Goal: Information Seeking & Learning: Learn about a topic

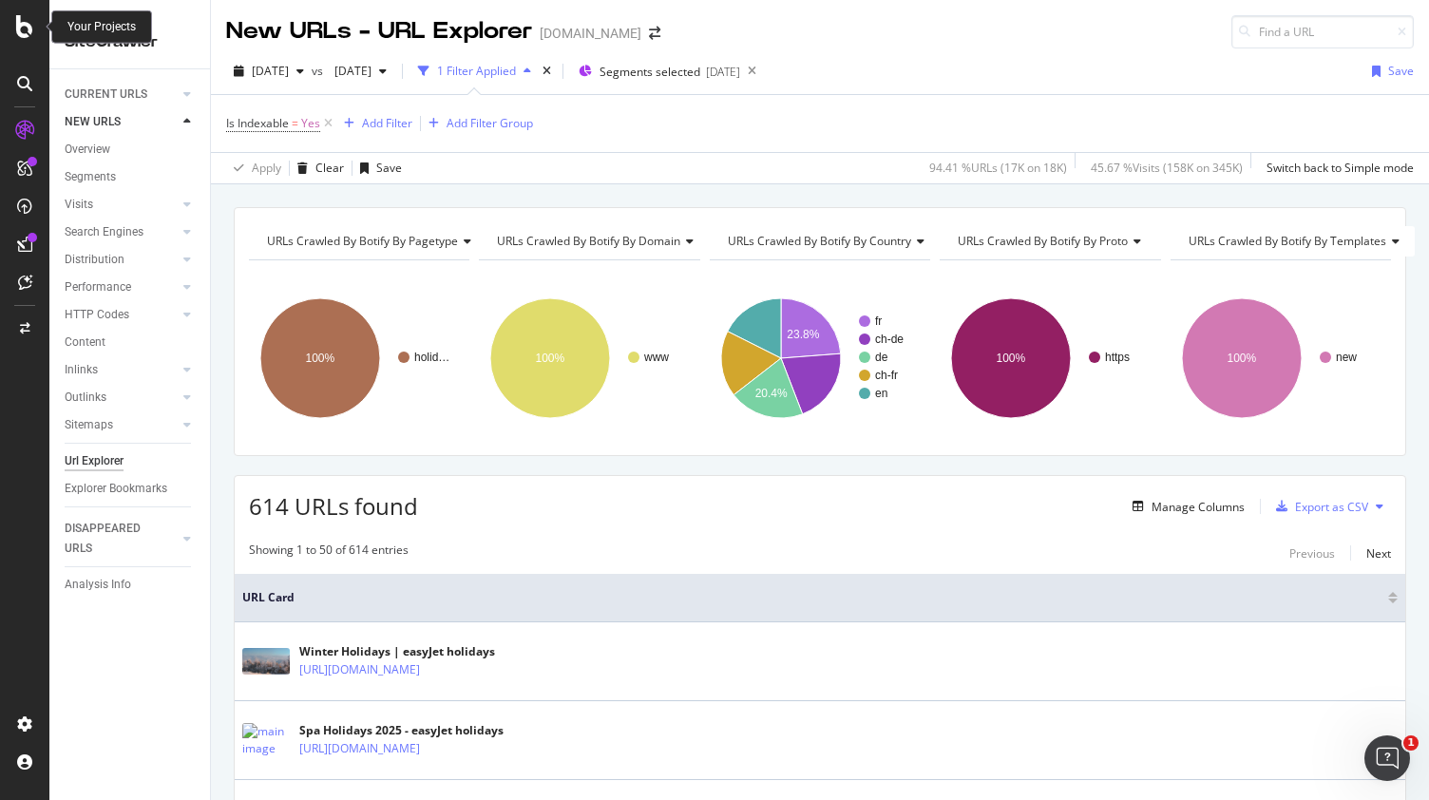
click at [24, 20] on icon at bounding box center [24, 26] width 17 height 23
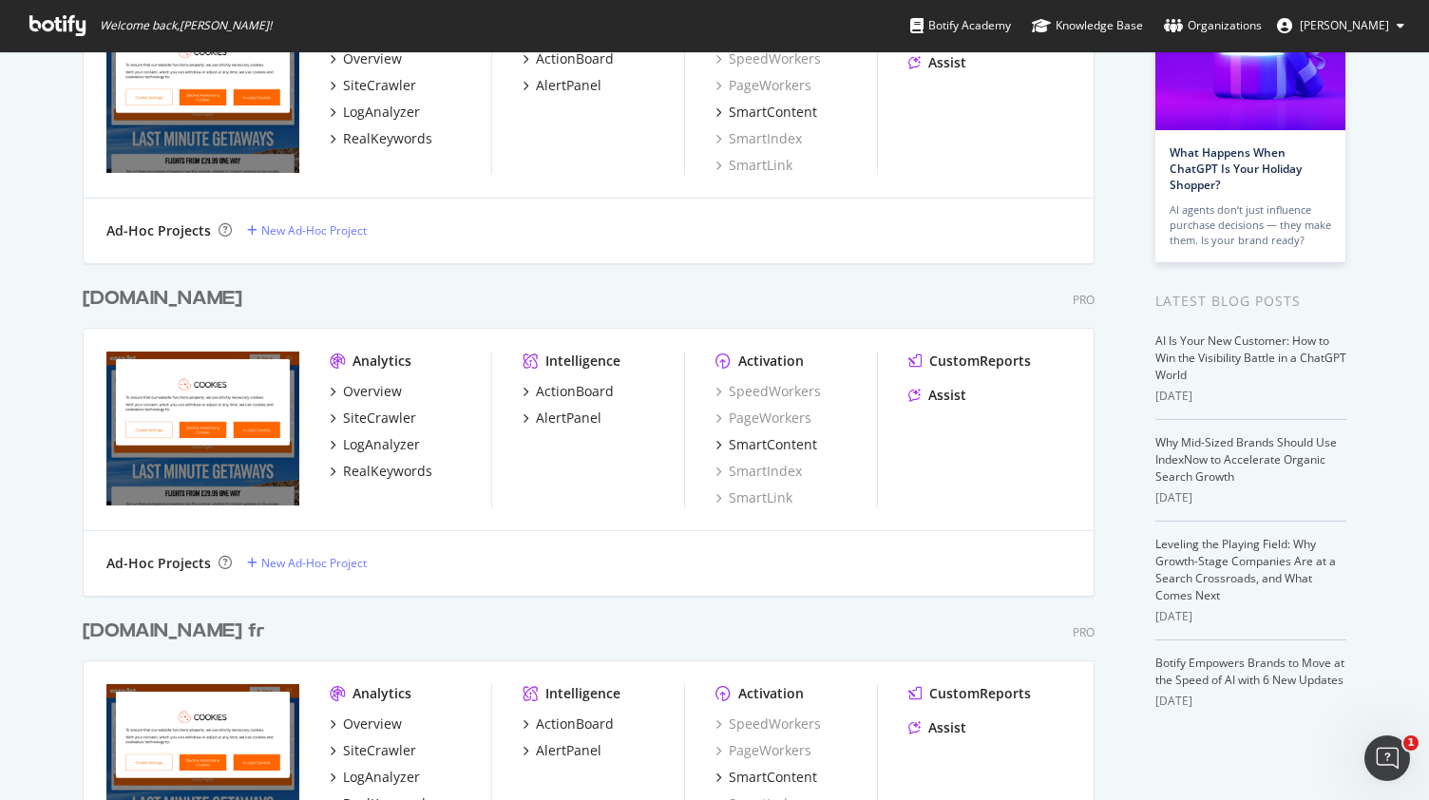
scroll to position [285, 0]
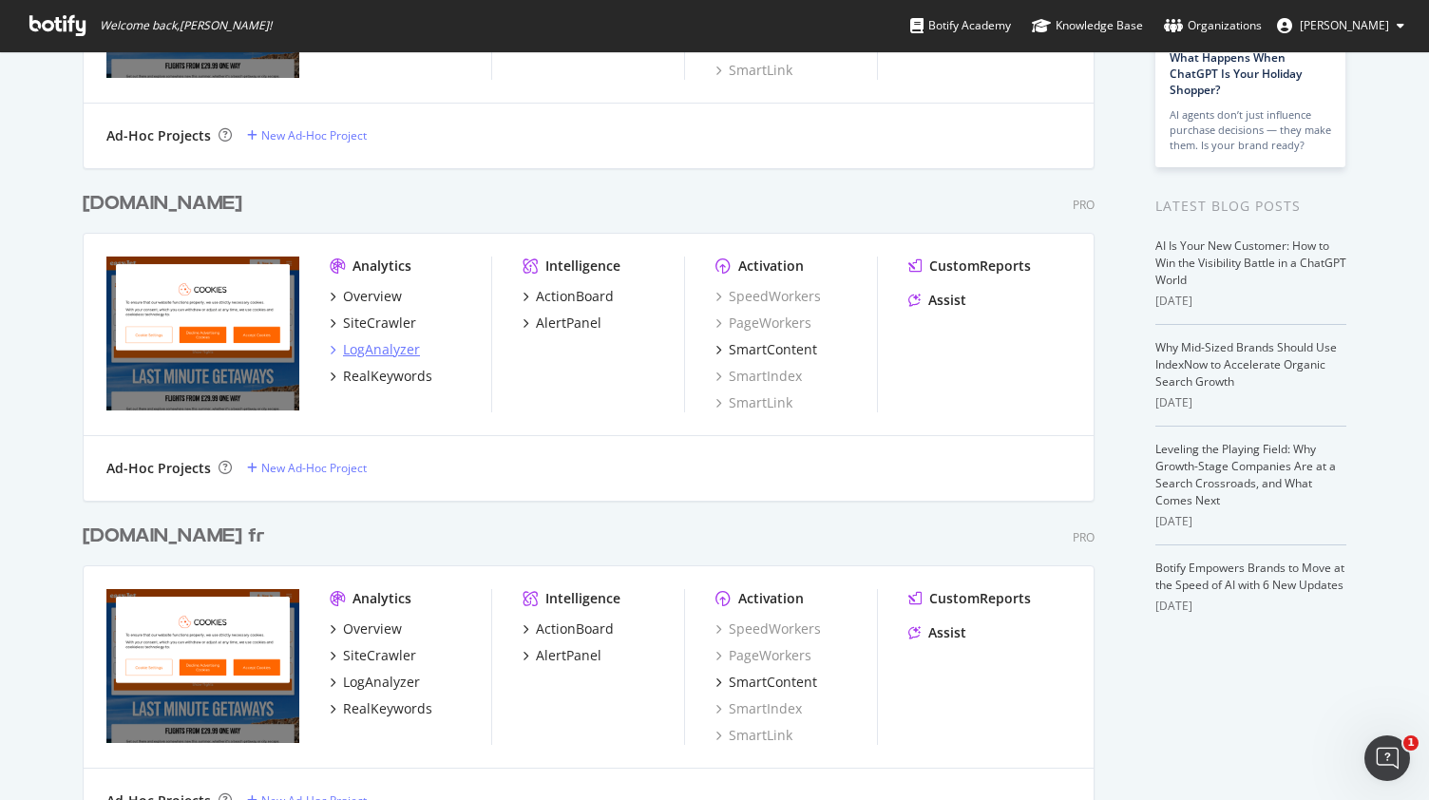
click at [389, 355] on div "LogAnalyzer" at bounding box center [381, 349] width 77 height 19
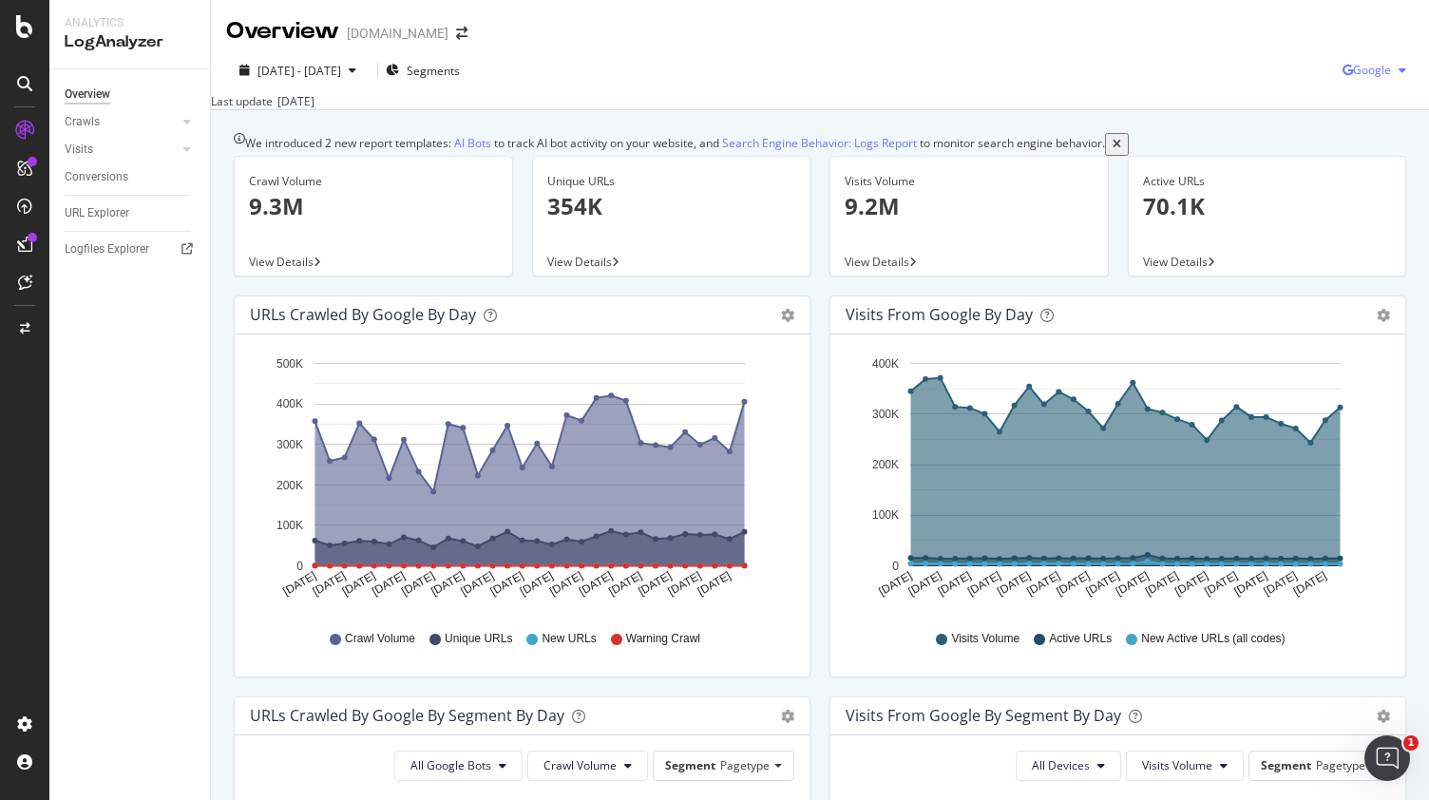
click at [1373, 66] on span "Google" at bounding box center [1372, 70] width 38 height 16
click at [1371, 180] on span "OpenAI" at bounding box center [1371, 178] width 70 height 17
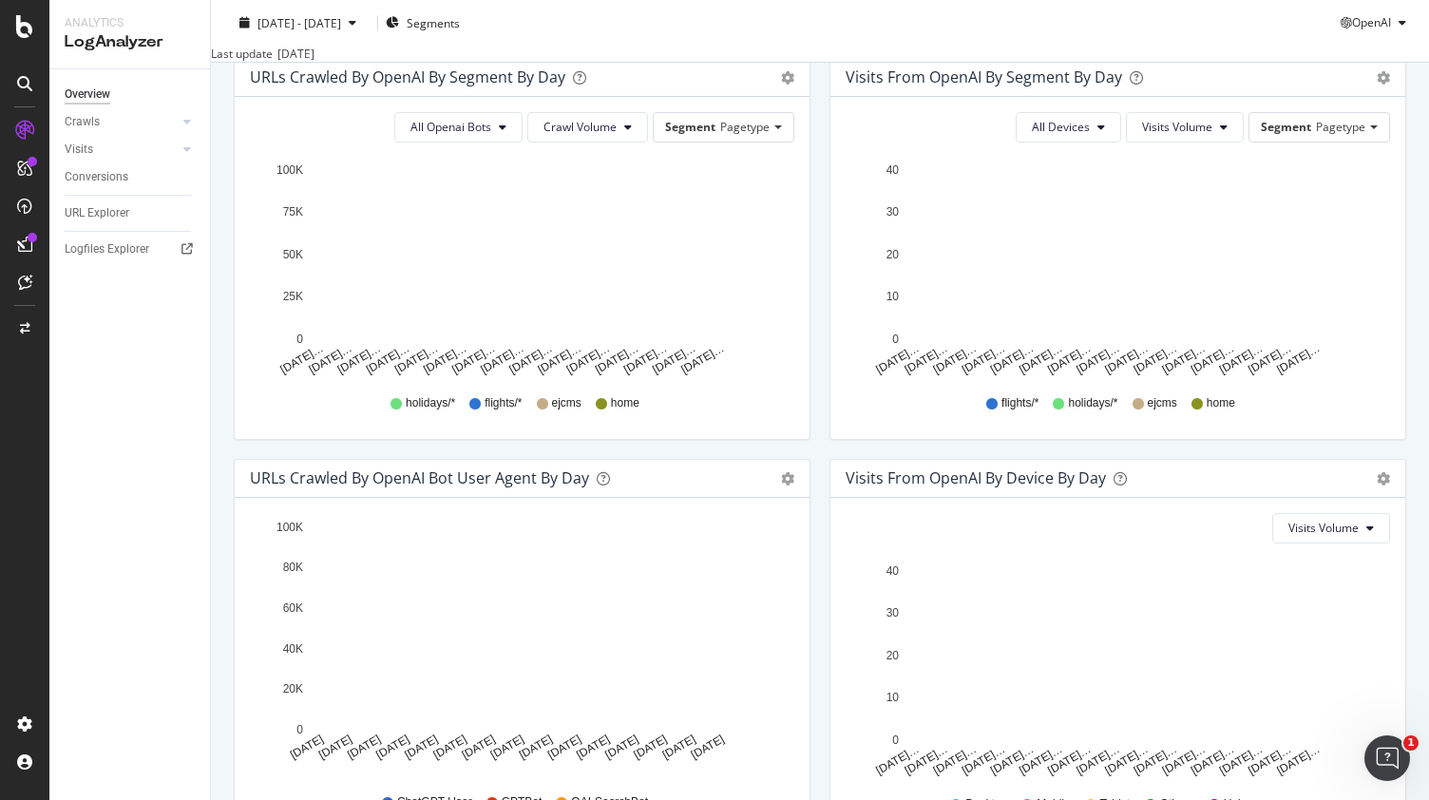
scroll to position [570, 0]
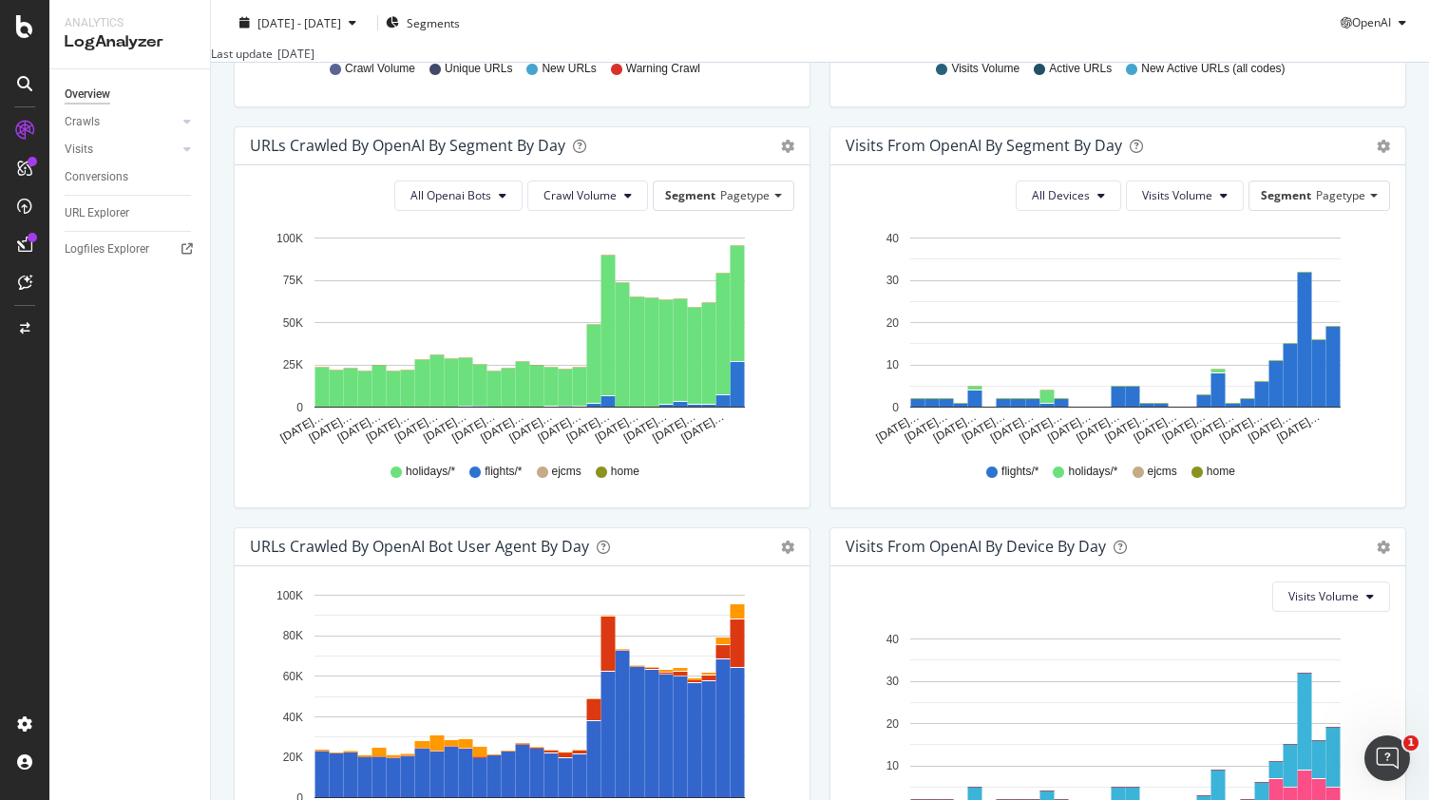
click at [830, 319] on div "All Devices Visits Volume Segment Pagetype Hold CTRL while clicking to filter t…" at bounding box center [1117, 336] width 575 height 342
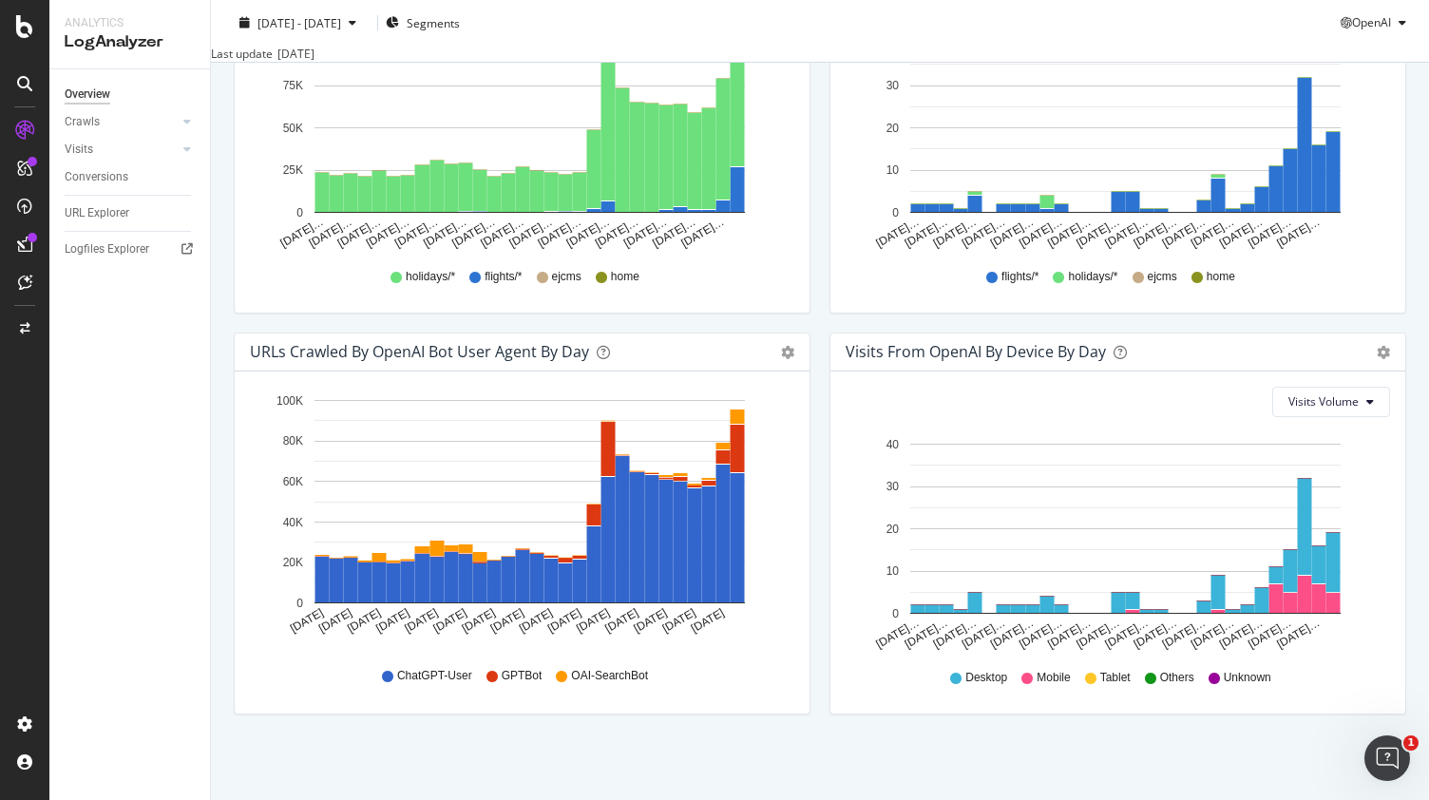
scroll to position [781, 0]
click at [820, 309] on div "Visits from OpenAI By Segment By Day Timeline (by Value) Table All Devices Visi…" at bounding box center [1118, 132] width 596 height 401
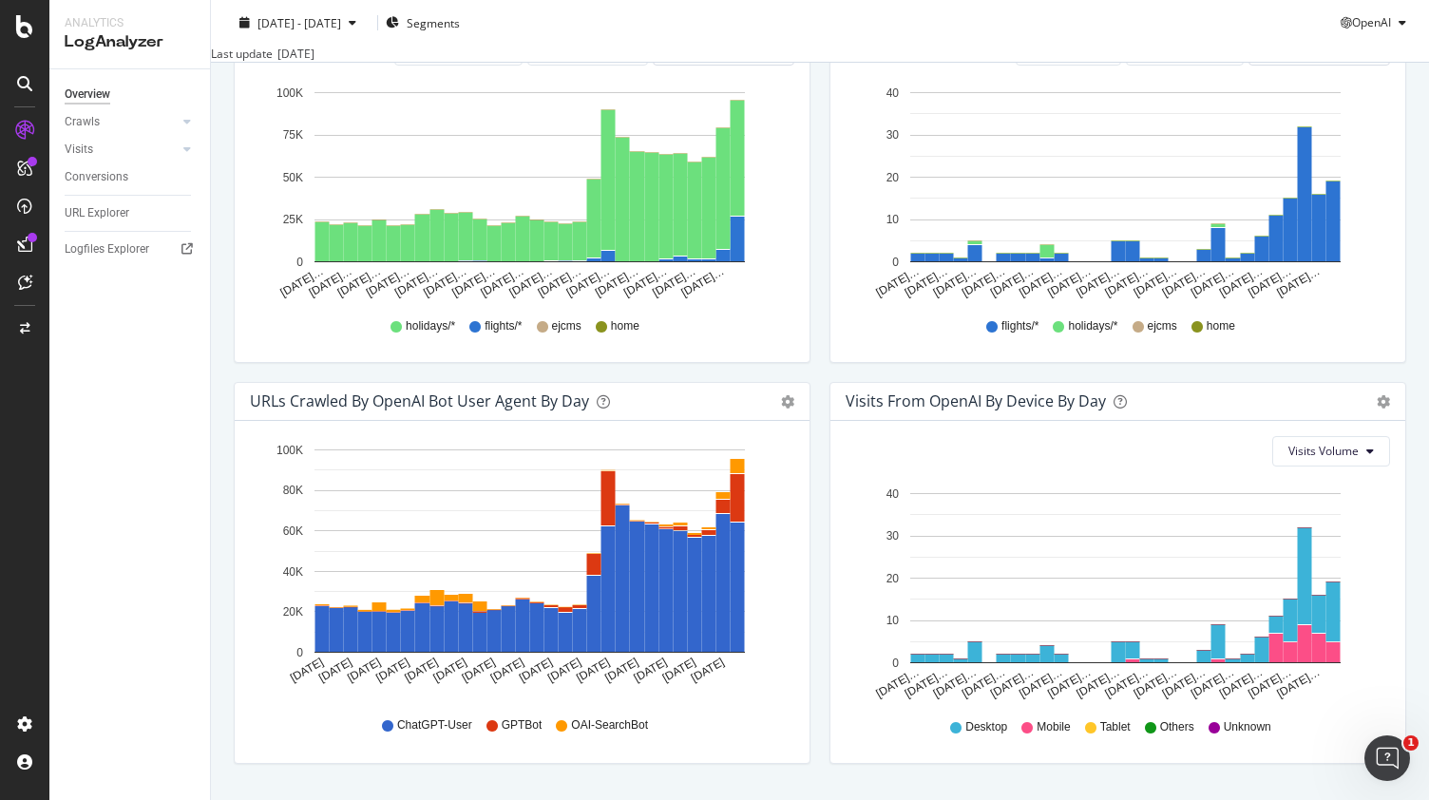
scroll to position [686, 0]
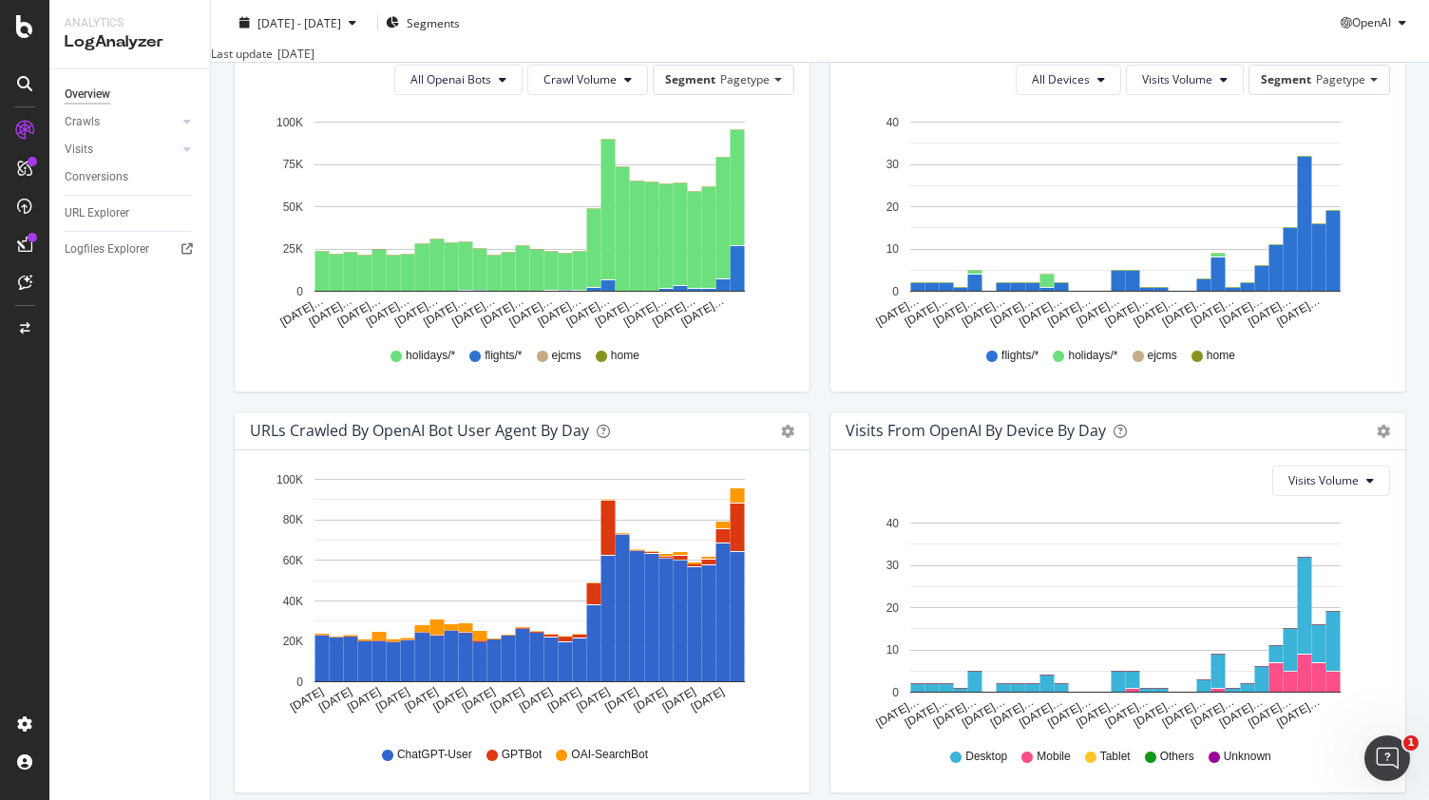
click at [820, 195] on div "Visits from OpenAI By Segment By Day Timeline (by Value) Table All Devices Visi…" at bounding box center [1118, 210] width 596 height 401
